Goal: Transaction & Acquisition: Purchase product/service

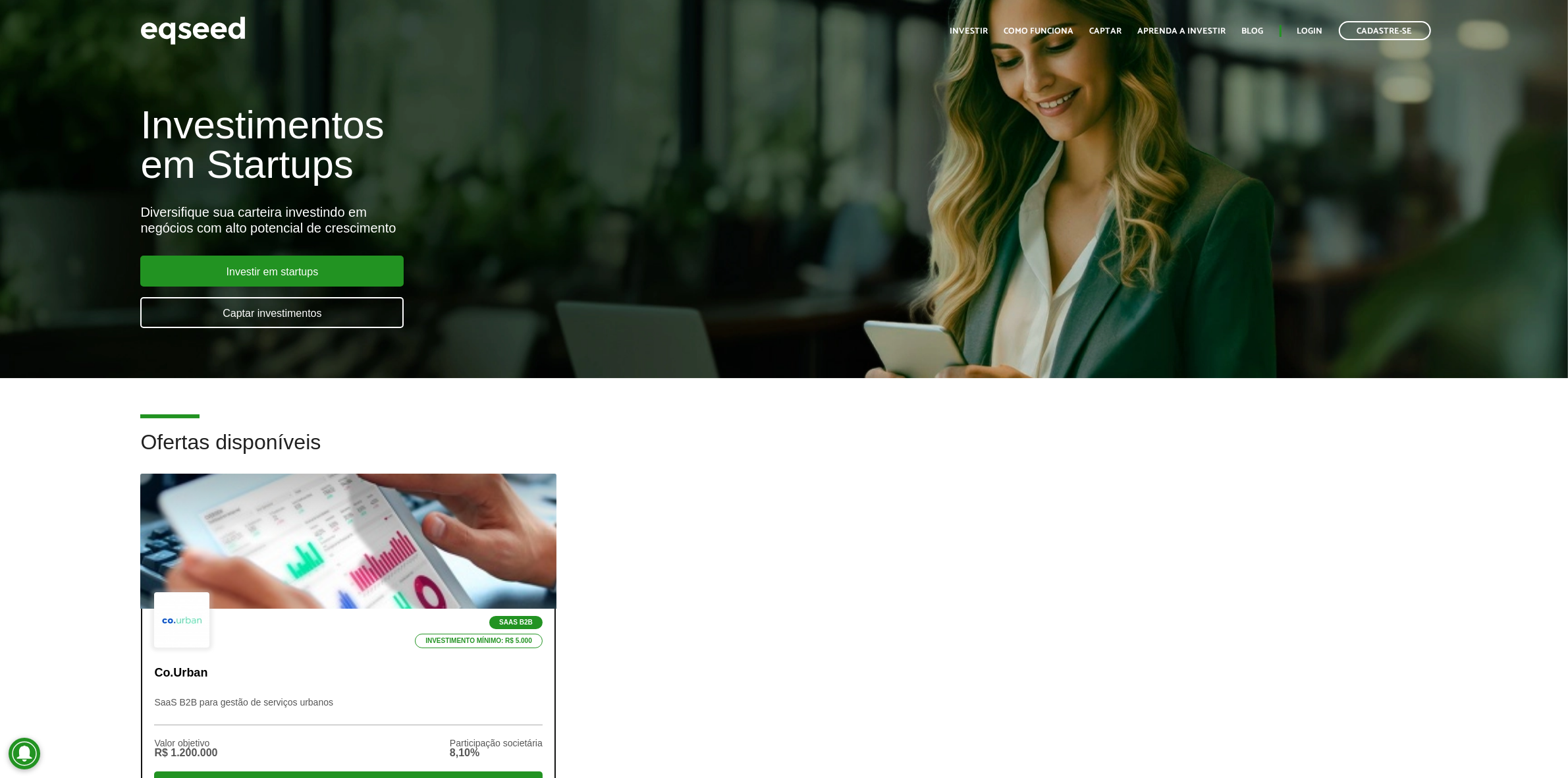
click at [331, 676] on p "Co.Urban" at bounding box center [348, 673] width 388 height 14
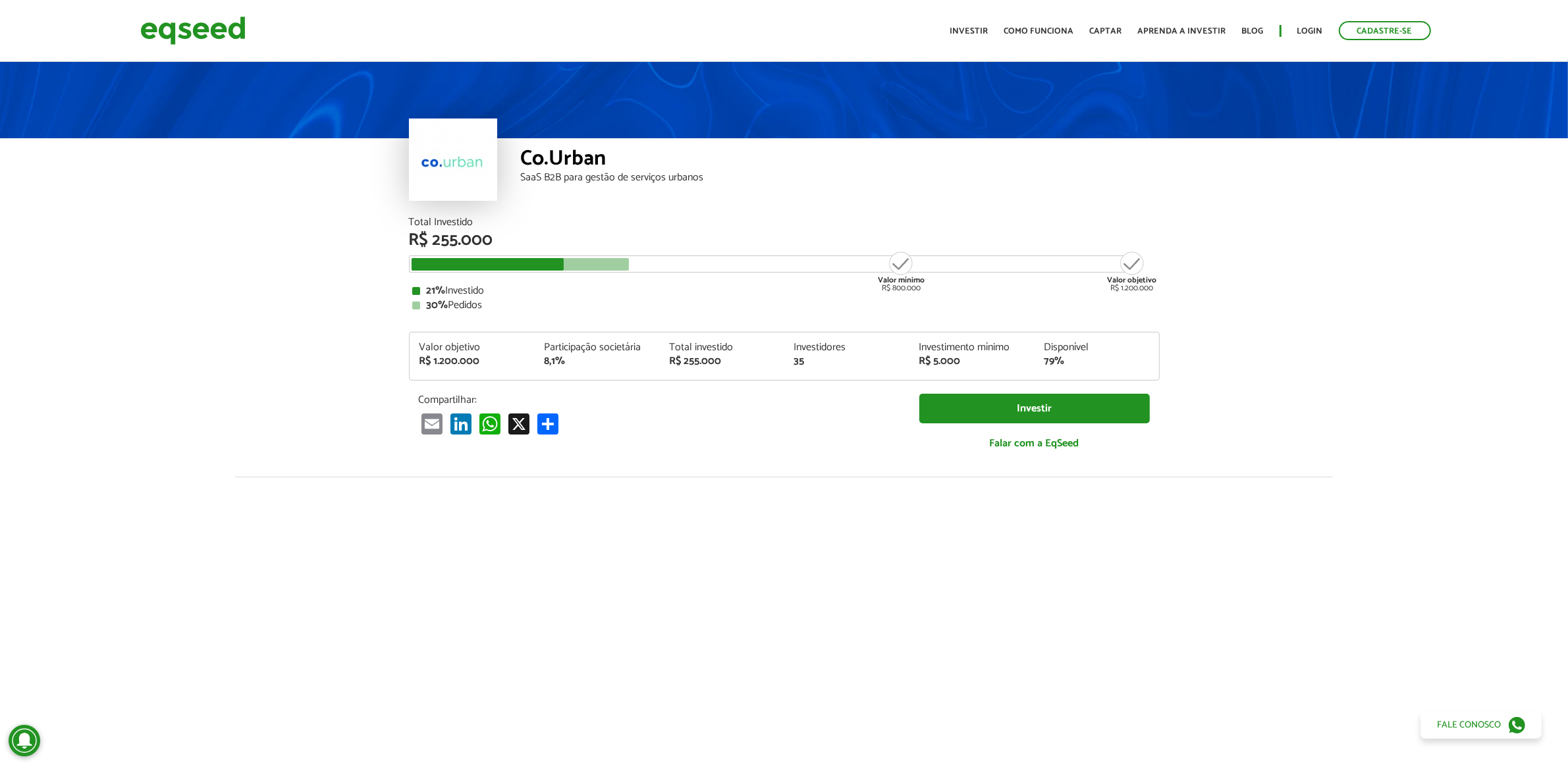
click at [1320, 21] on ul "Início Investir Como funciona Captar Aprenda a investir Blog Login Cadastre-se" at bounding box center [1191, 31] width 494 height 19
click at [1314, 29] on link "Login" at bounding box center [1310, 31] width 26 height 9
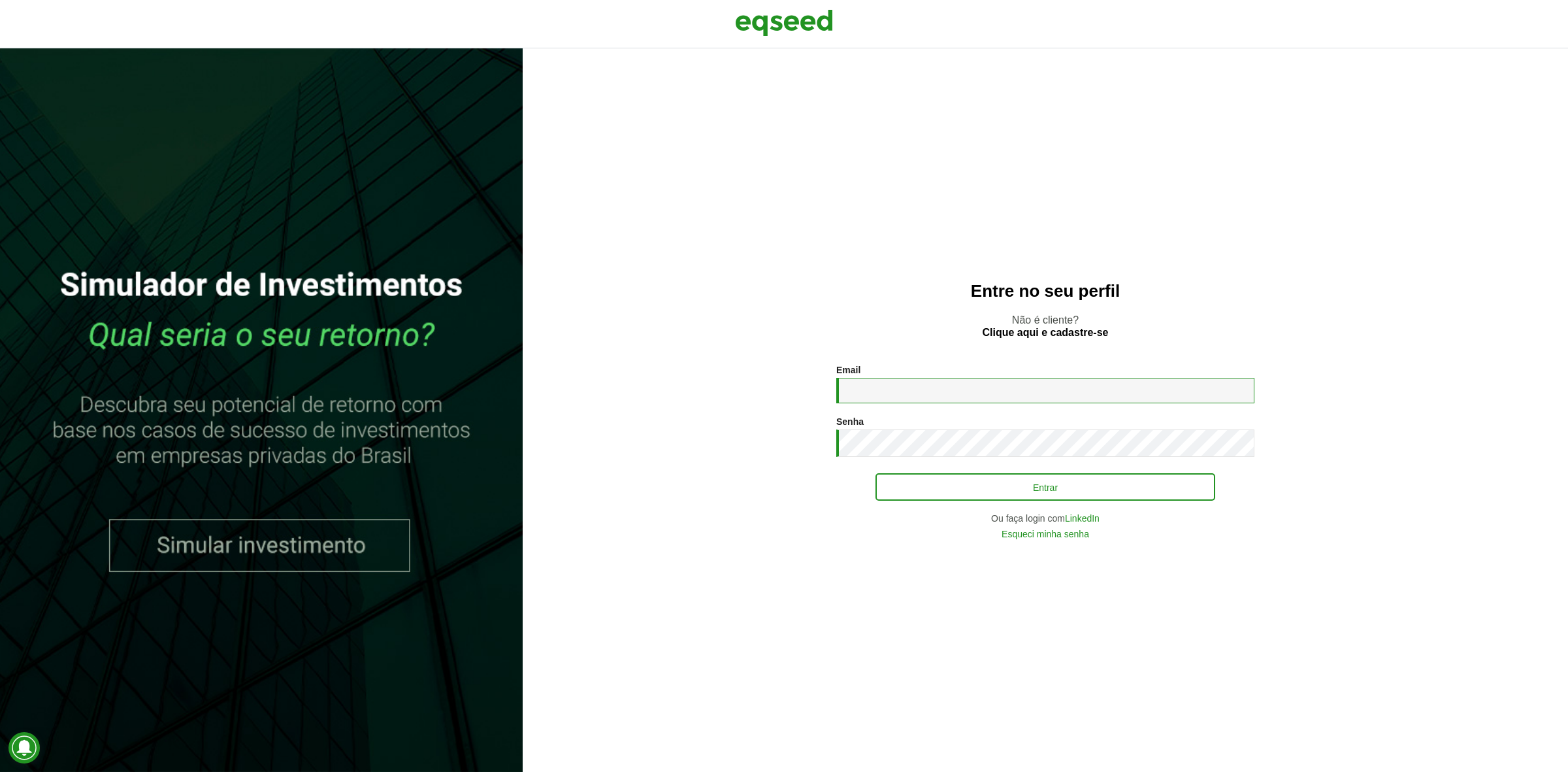
type input "**********"
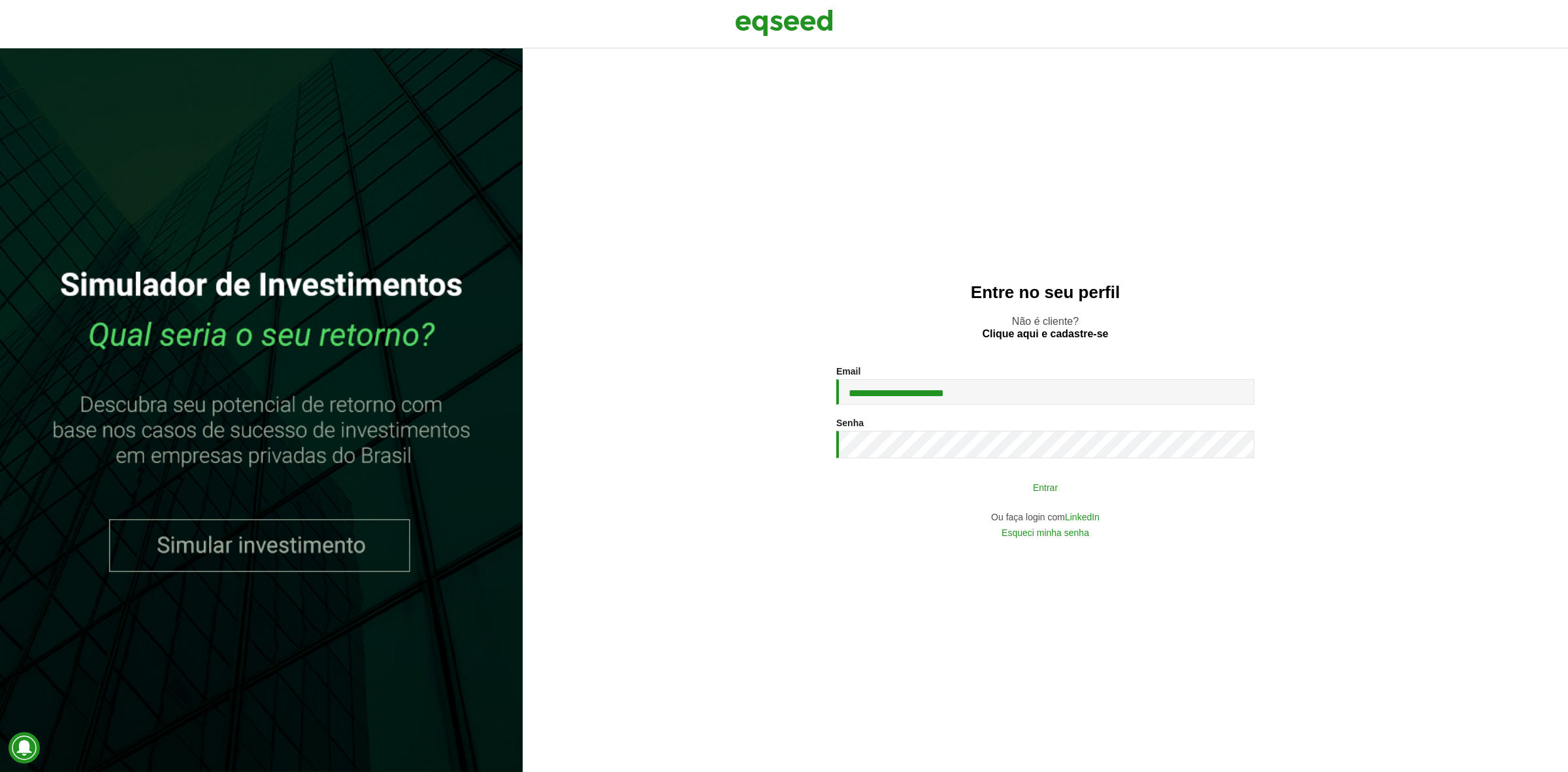
click at [953, 490] on button "Entrar" at bounding box center [1046, 487] width 340 height 25
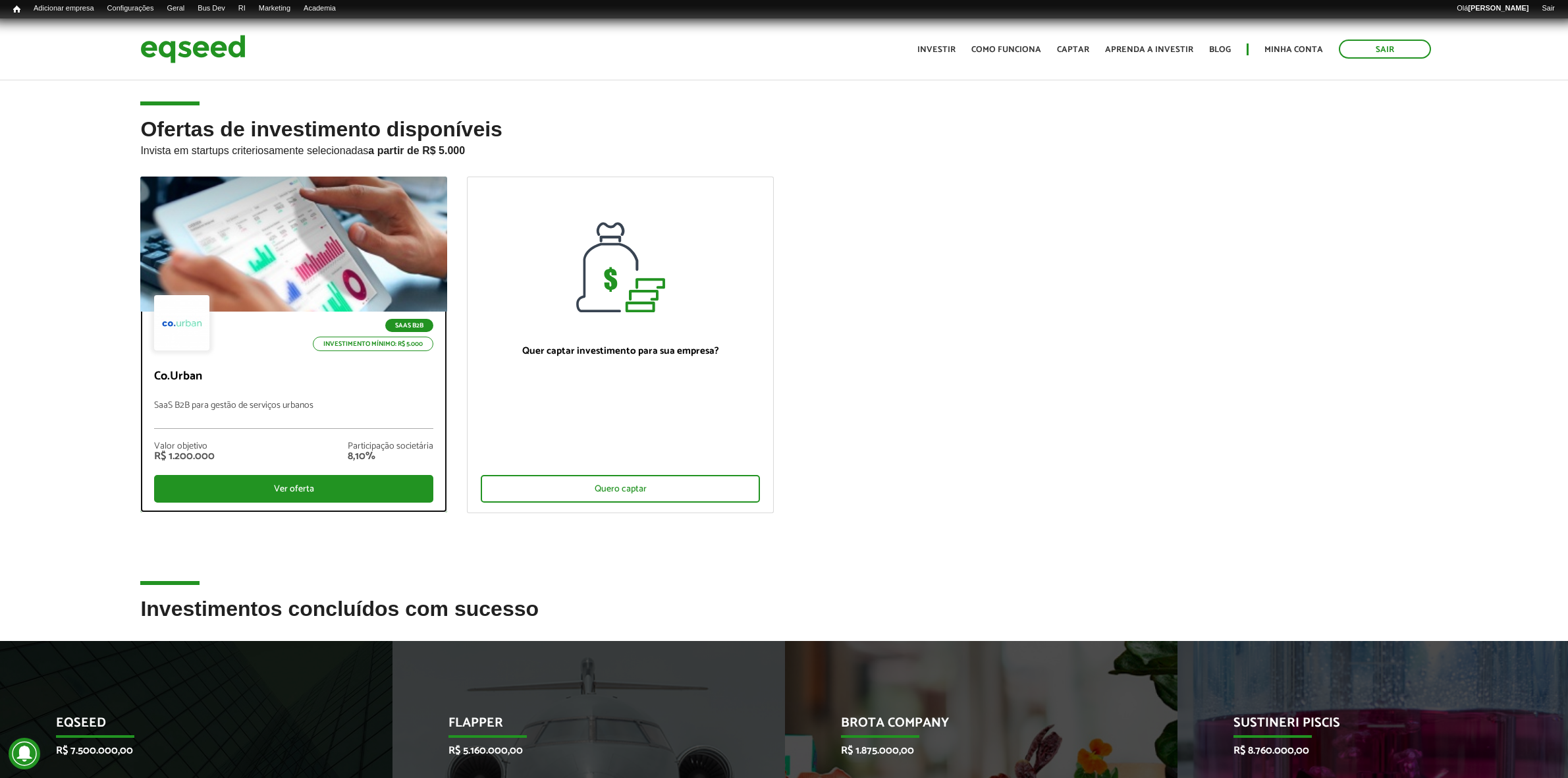
click at [249, 326] on div "SaaS B2B Investimento mínimo: R$ 5.000" at bounding box center [294, 323] width 279 height 58
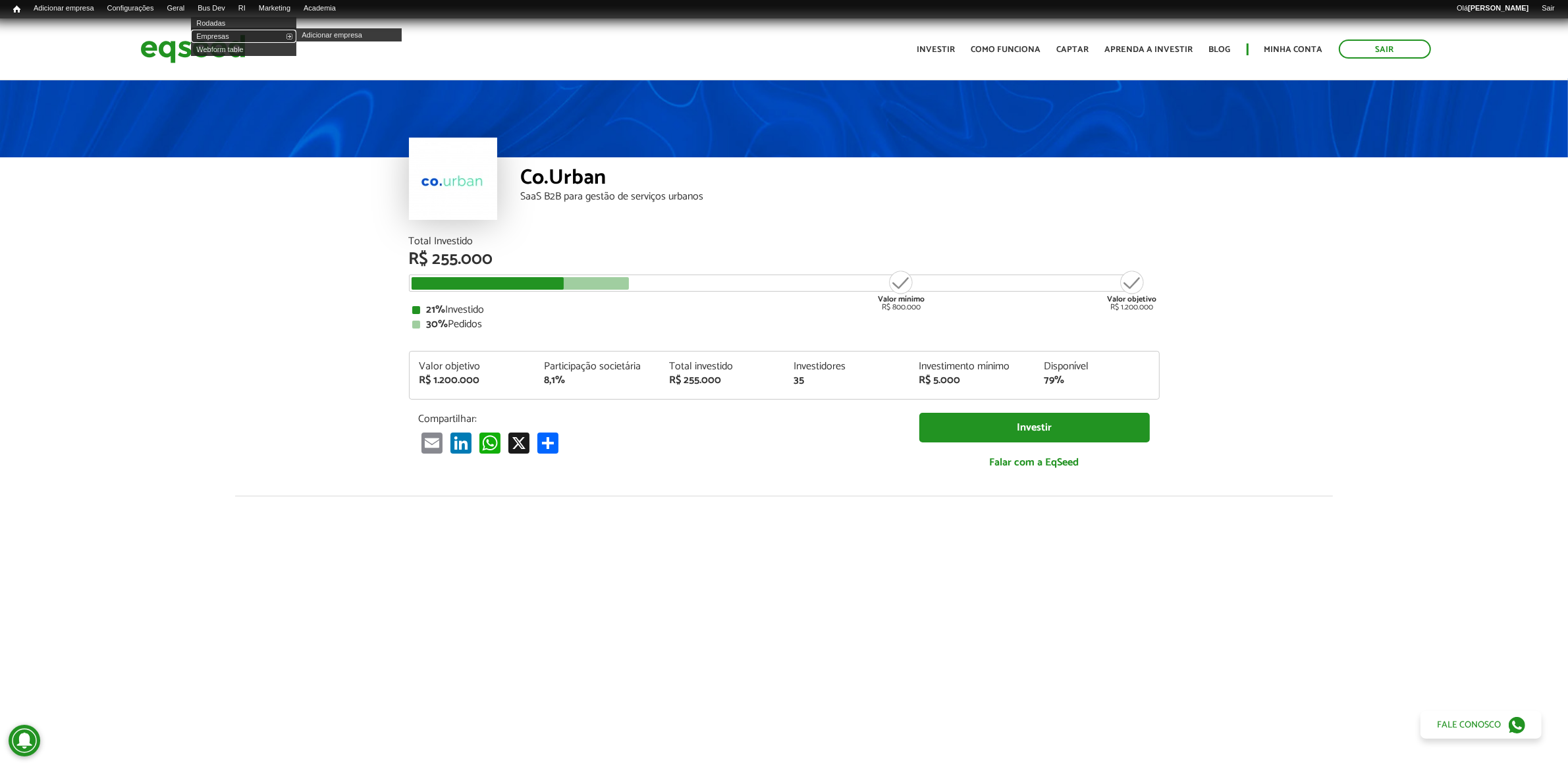
click at [219, 33] on link "Empresas" at bounding box center [244, 36] width 105 height 13
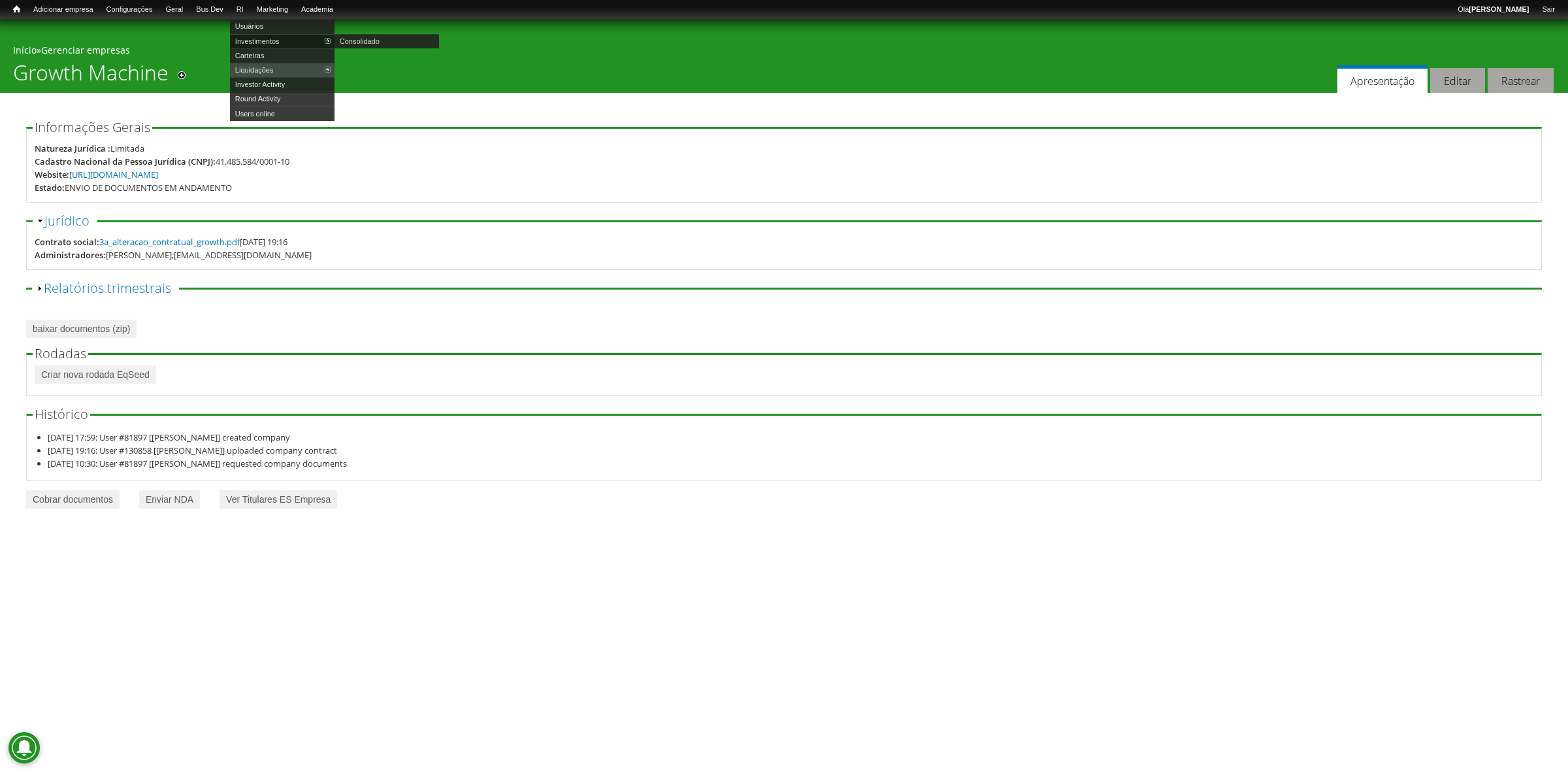
click at [287, 43] on link "Investimentos" at bounding box center [282, 41] width 104 height 14
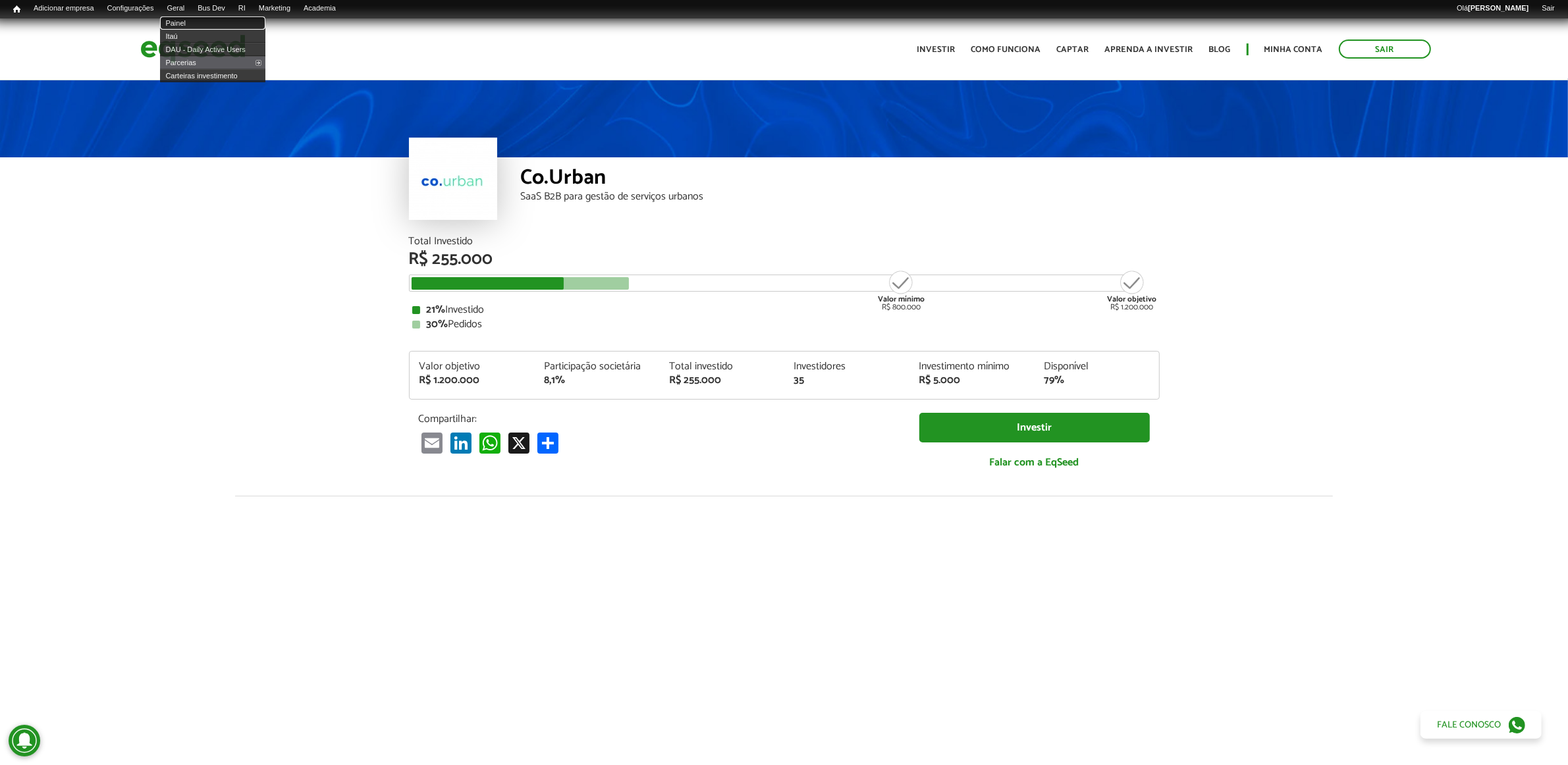
click at [192, 18] on link "Painel" at bounding box center [212, 23] width 105 height 13
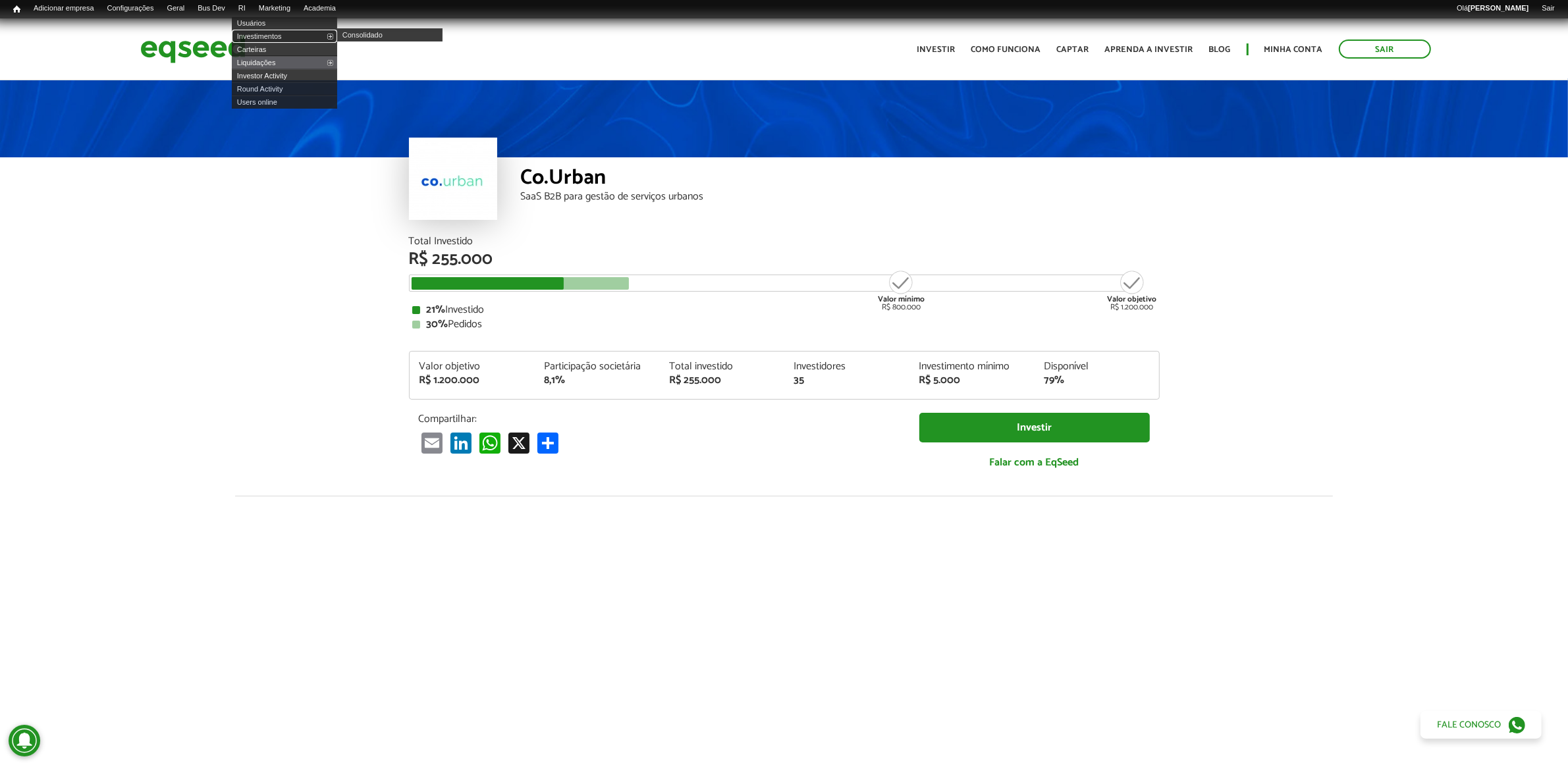
click at [260, 31] on link "Investimentos" at bounding box center [284, 36] width 105 height 13
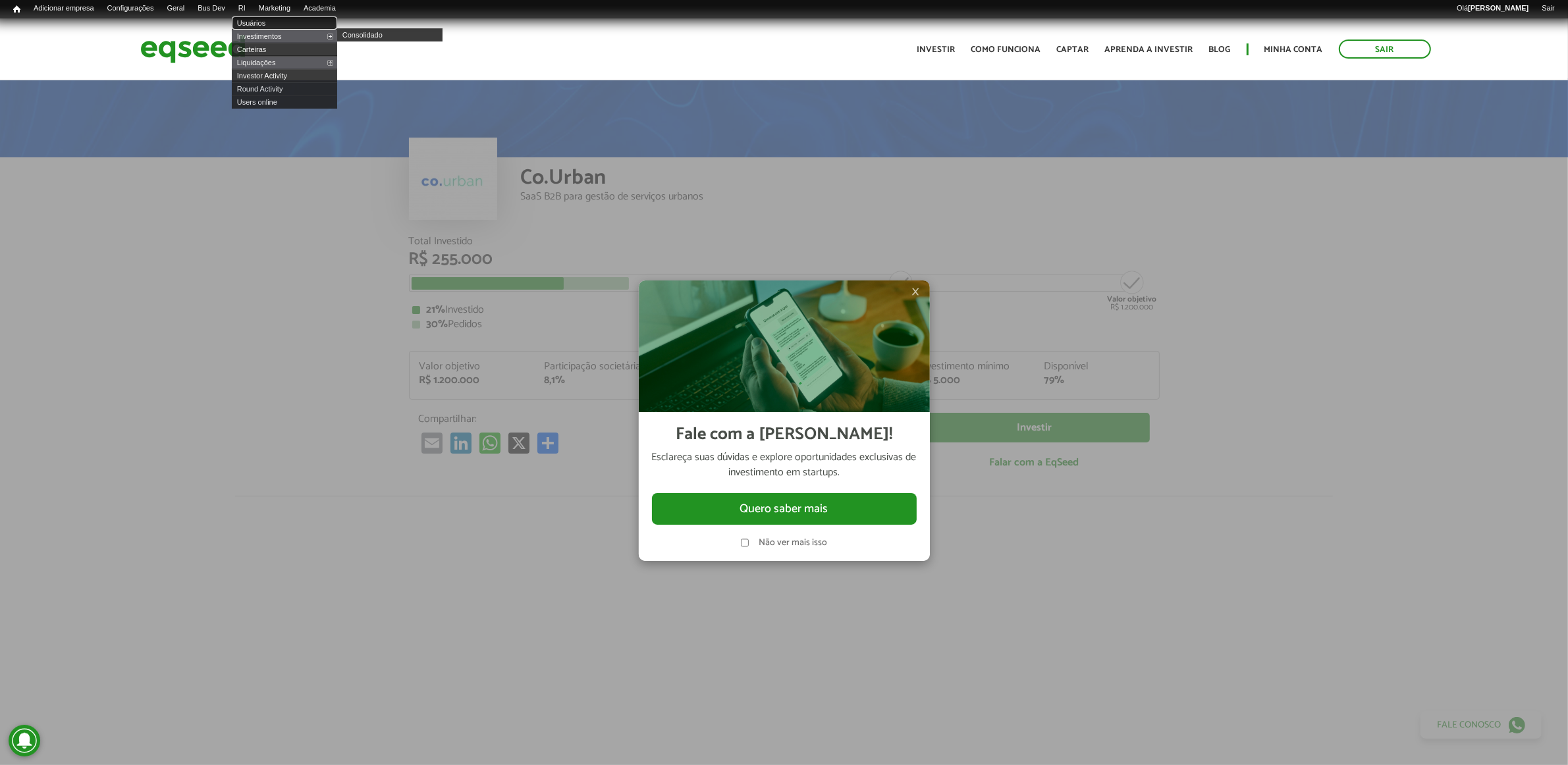
click at [269, 29] on link "Usuários" at bounding box center [284, 23] width 105 height 13
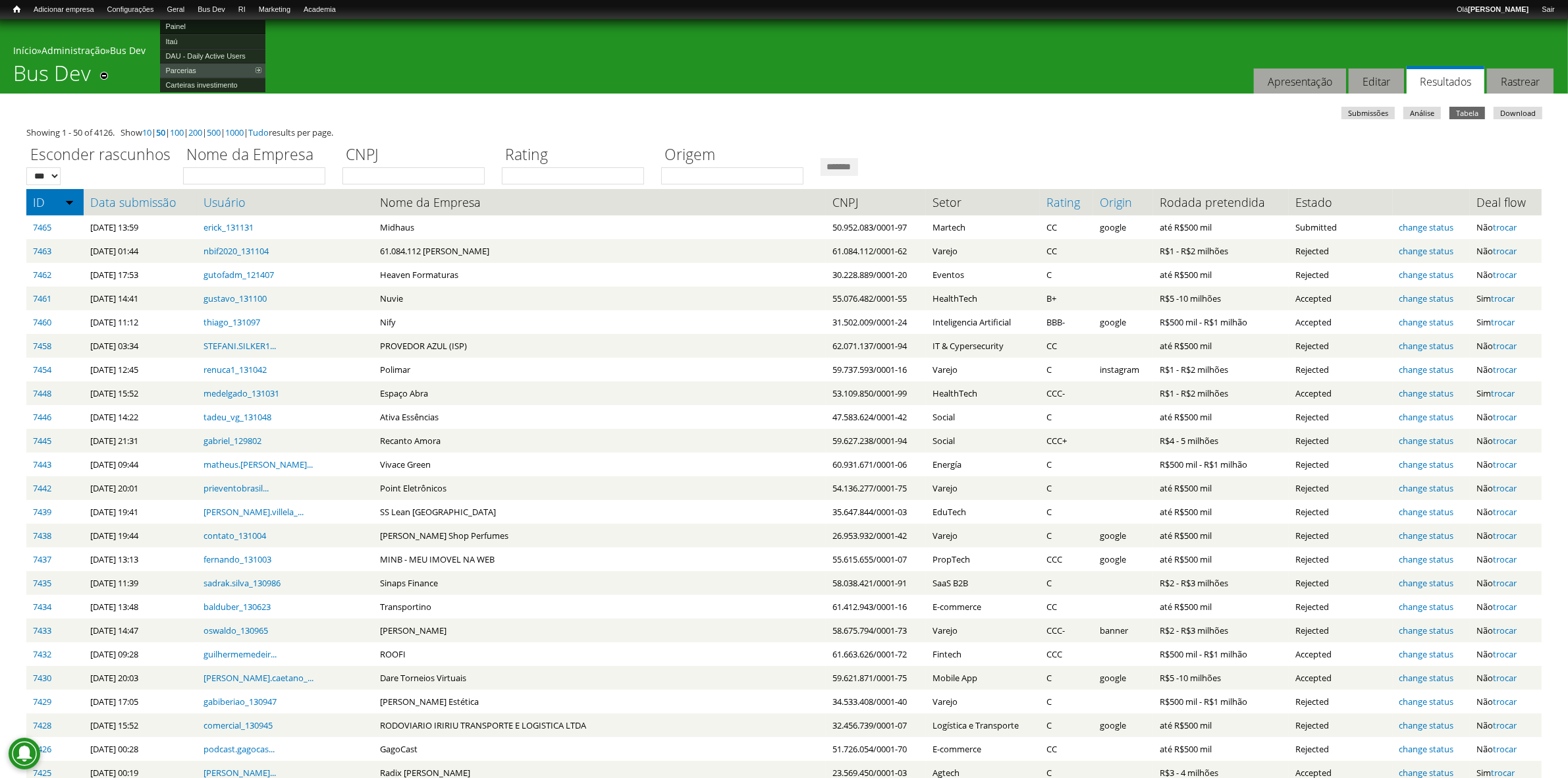
click at [194, 21] on link "Painel" at bounding box center [212, 26] width 105 height 14
